Goal: Task Accomplishment & Management: Use online tool/utility

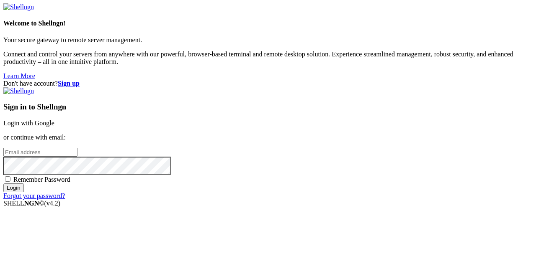
click at [54, 120] on link "Login with Google" at bounding box center [28, 123] width 51 height 7
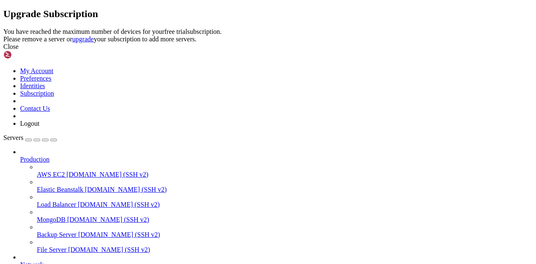
click at [356, 51] on div "Close" at bounding box center [267, 47] width 529 height 8
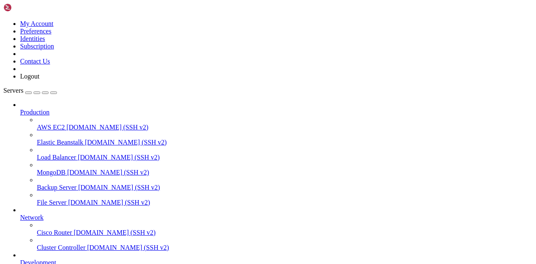
scroll to position [118, 0]
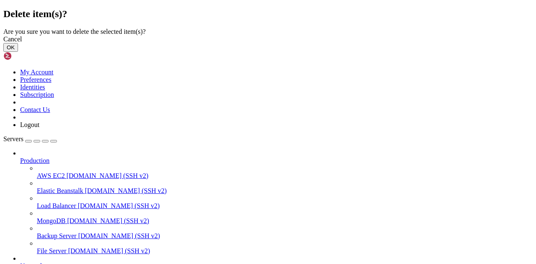
click at [18, 52] on button "OK" at bounding box center [10, 47] width 15 height 9
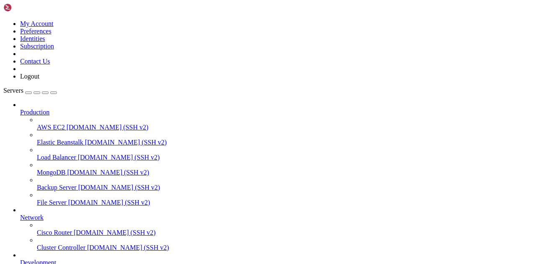
scroll to position [95, 0]
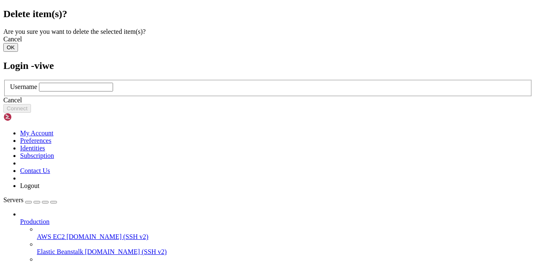
click at [366, 113] on div "Login - viwe Username Cancel Connect" at bounding box center [267, 86] width 529 height 53
click at [279, 104] on div "Cancel" at bounding box center [267, 101] width 529 height 8
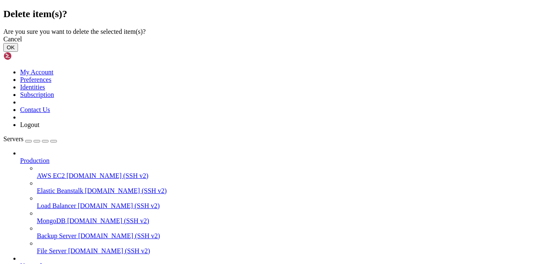
click at [275, 52] on div "Cancel OK" at bounding box center [267, 44] width 529 height 16
click at [18, 52] on button "OK" at bounding box center [10, 47] width 15 height 9
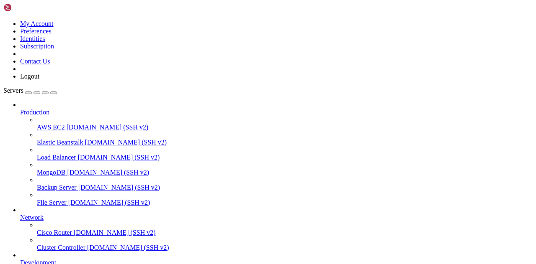
scroll to position [73, 0]
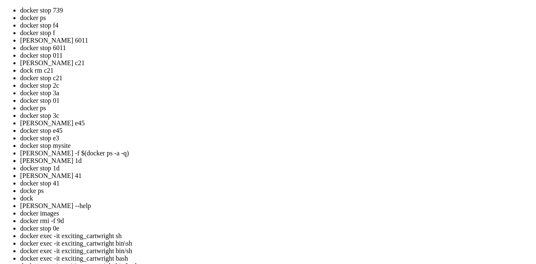
scroll to position [35, 0]
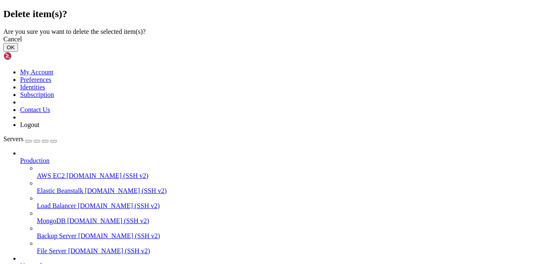
click at [18, 52] on button "OK" at bounding box center [10, 47] width 15 height 9
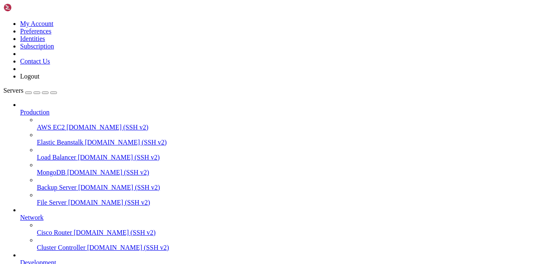
scroll to position [51, 0]
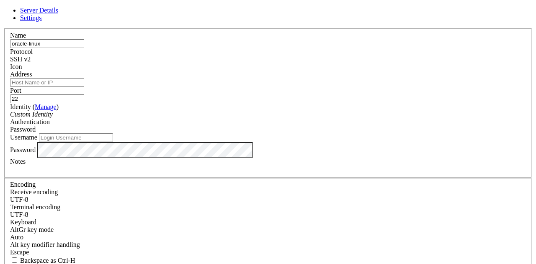
type input "oracle-linux"
click at [84, 87] on input "Address" at bounding box center [47, 82] width 74 height 9
paste input "[TECHNICAL_ID]"
type input "[TECHNICAL_ID]"
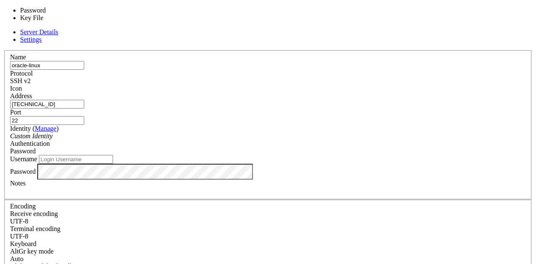
click at [315, 148] on div "Password" at bounding box center [267, 152] width 515 height 8
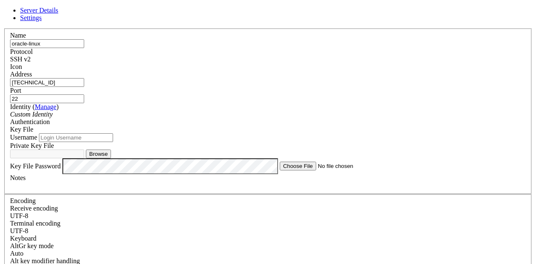
click at [111, 159] on button "Browse" at bounding box center [98, 154] width 25 height 9
type input "ssh-key-2025-08-24 (1).key"
click at [113, 142] on input "Username" at bounding box center [76, 137] width 74 height 9
type input "viwelolwane"
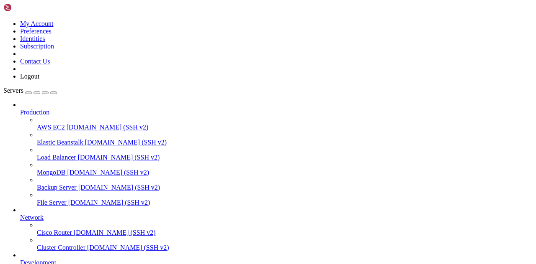
drag, startPoint x: 63, startPoint y: 855, endPoint x: 126, endPoint y: 723, distance: 146.2
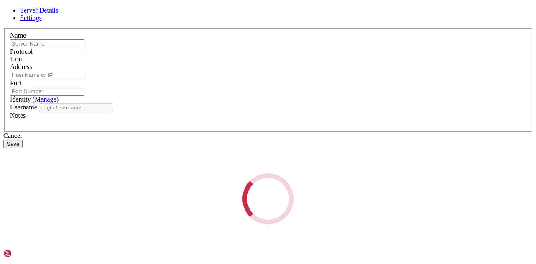
type input "oracle-linux"
type input "[TECHNICAL_ID]"
type input "22"
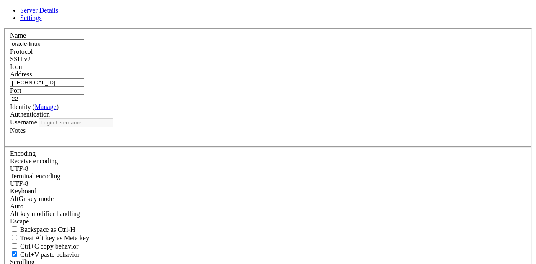
type input "viwelolwane"
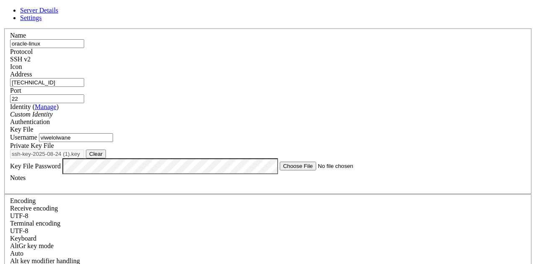
drag, startPoint x: 200, startPoint y: 154, endPoint x: 108, endPoint y: 146, distance: 92.4
click at [108, 146] on div "Server Details Settings Name oracle-linux Protocol SSH v2 Icon" at bounding box center [267, 188] width 529 height 362
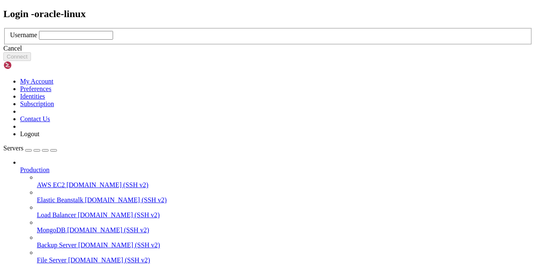
click at [113, 40] on input "text" at bounding box center [76, 35] width 74 height 9
type input "viwelolwane"
click at [31, 61] on button "Connect" at bounding box center [17, 56] width 28 height 9
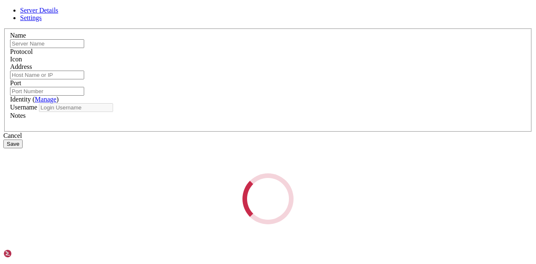
type input "oracle-linux"
type input "[TECHNICAL_ID]"
type input "22"
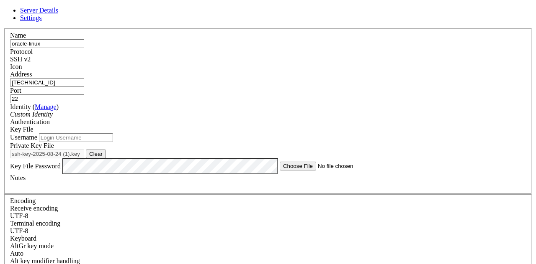
click at [106, 159] on button "Clear" at bounding box center [96, 154] width 20 height 9
click at [111, 159] on button "Browse" at bounding box center [98, 154] width 25 height 9
type input "[DOMAIN_NAME]"
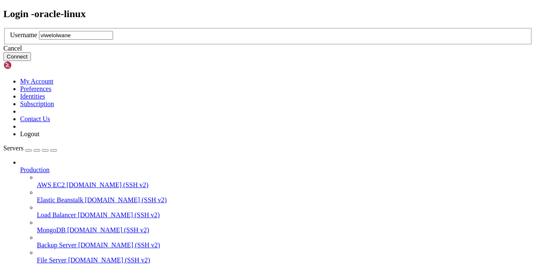
type input "viwelolwane"
click at [31, 61] on button "Connect" at bounding box center [17, 56] width 28 height 9
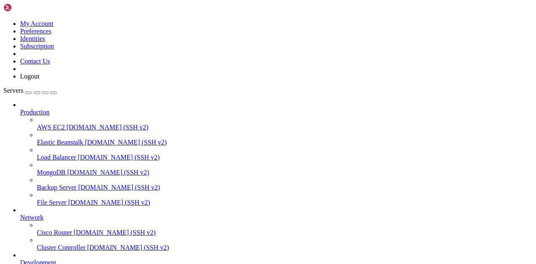
drag, startPoint x: 413, startPoint y: 138, endPoint x: 278, endPoint y: 131, distance: 135.3
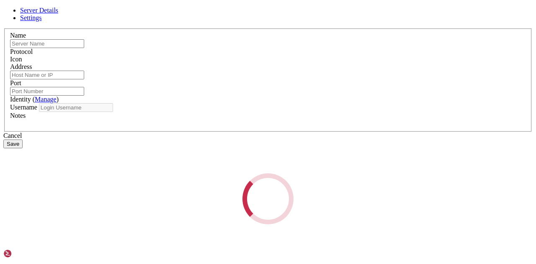
type input "oracle-linux"
type input "[TECHNICAL_ID]"
type input "22"
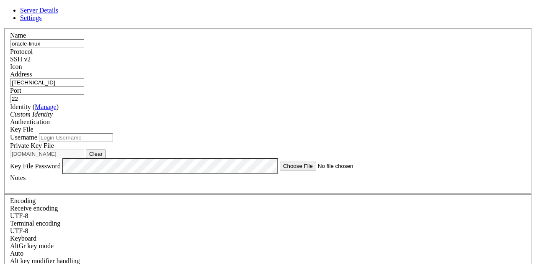
click at [106, 159] on button "Clear" at bounding box center [96, 154] width 20 height 9
click at [111, 159] on button "Browse" at bounding box center [98, 154] width 25 height 9
type input "ssh-key-oracle-linux.key"
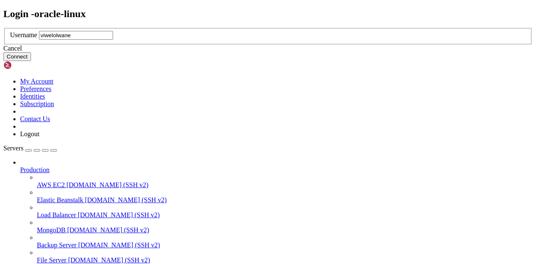
type input "viwelolwane"
click at [31, 61] on button "Connect" at bounding box center [17, 56] width 28 height 9
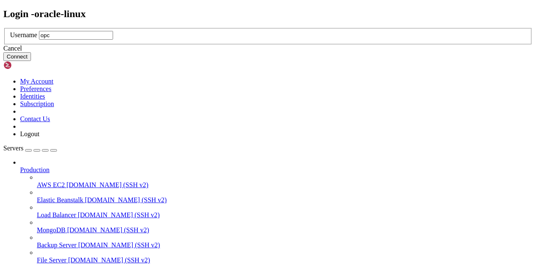
type input "opc"
click at [31, 61] on button "Connect" at bounding box center [17, 56] width 28 height 9
